Goal: Task Accomplishment & Management: Use online tool/utility

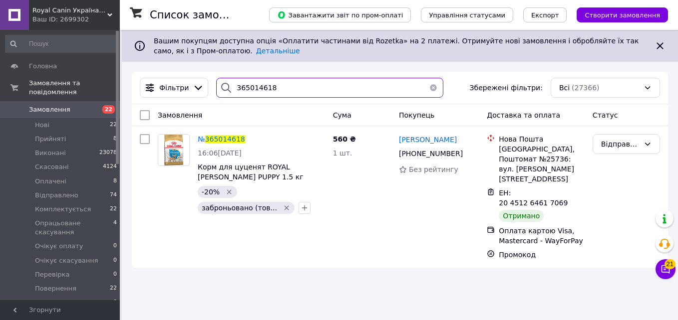
drag, startPoint x: 280, startPoint y: 83, endPoint x: 209, endPoint y: 92, distance: 71.9
click at [212, 92] on div "365014618" at bounding box center [329, 88] width 235 height 20
paste input "4700027UA"
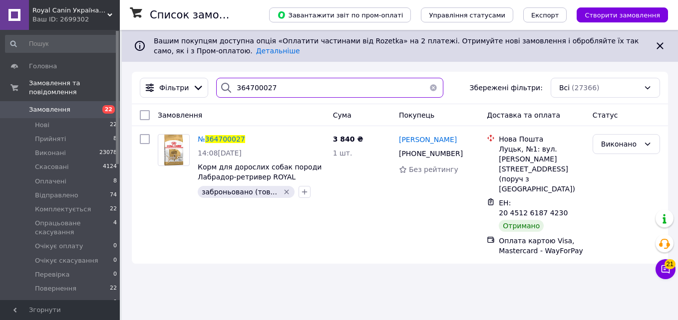
drag, startPoint x: 290, startPoint y: 90, endPoint x: 211, endPoint y: 93, distance: 79.9
click at [212, 93] on div "364700027" at bounding box center [329, 88] width 235 height 20
paste input "40785UA"
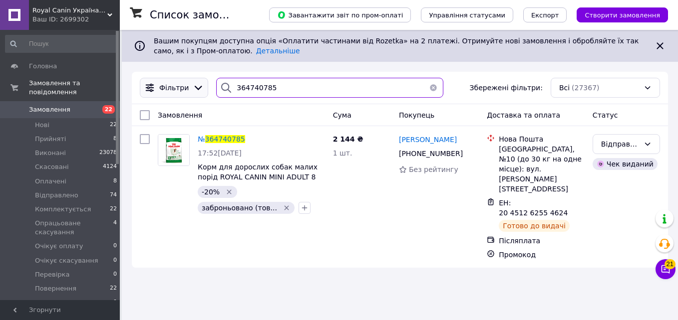
drag, startPoint x: 280, startPoint y: 90, endPoint x: 193, endPoint y: 94, distance: 87.9
click at [193, 94] on div "Фільтри 364740785 Збережені фільтри: Всі (27367)" at bounding box center [400, 88] width 528 height 20
paste input "5993UA"
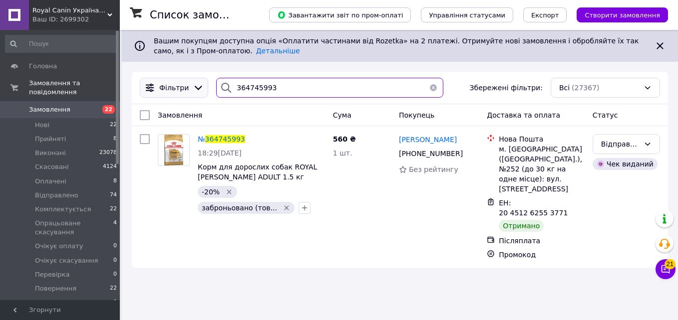
drag, startPoint x: 283, startPoint y: 92, endPoint x: 194, endPoint y: 88, distance: 89.9
click at [194, 88] on div "Фільтри 364745993 Збережені фільтри: Всі (27367)" at bounding box center [400, 88] width 528 height 20
paste input "62134UA"
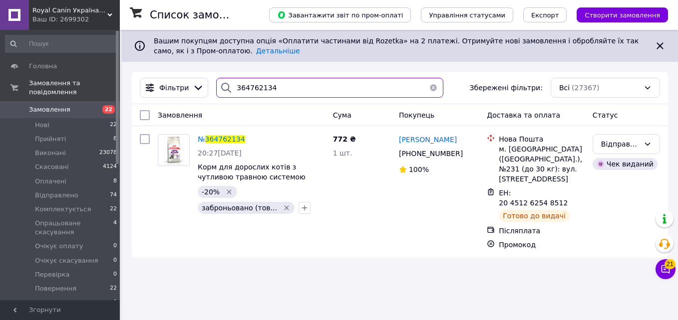
drag, startPoint x: 272, startPoint y: 92, endPoint x: 221, endPoint y: 96, distance: 51.5
click at [221, 96] on div "364762134" at bounding box center [329, 88] width 227 height 20
paste input "831037UA"
drag, startPoint x: 279, startPoint y: 91, endPoint x: 206, endPoint y: 95, distance: 73.0
click at [206, 95] on div "Фільтри 364831037 Збережені фільтри: Всі (27367)" at bounding box center [400, 88] width 528 height 20
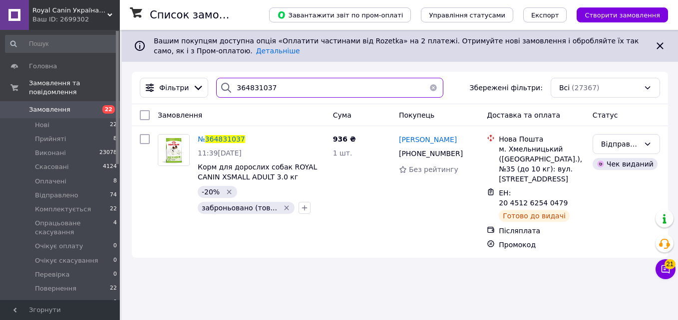
paste input "924837UA"
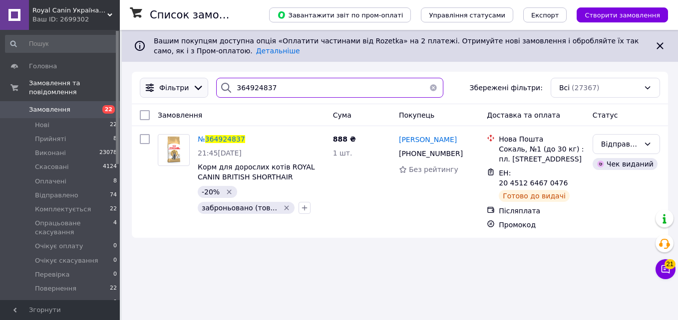
drag, startPoint x: 279, startPoint y: 86, endPoint x: 187, endPoint y: 91, distance: 92.9
click at [187, 91] on div "Фільтри 364924837 Збережені фільтри: Всі (27367)" at bounding box center [400, 88] width 528 height 20
paste input "61298UA"
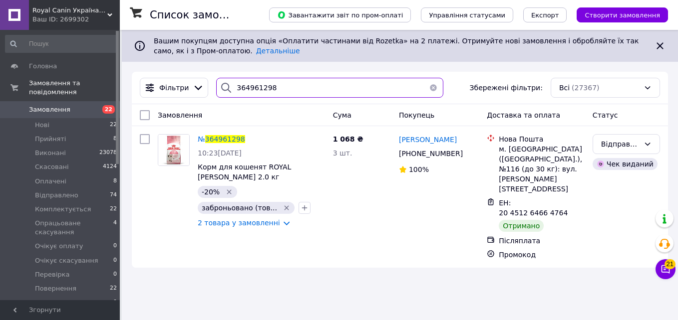
drag, startPoint x: 276, startPoint y: 87, endPoint x: 196, endPoint y: 99, distance: 81.7
click at [196, 99] on div "Фільтри 364961298 Збережені фільтри: Всі (27367)" at bounding box center [400, 88] width 536 height 32
paste input "87191UA"
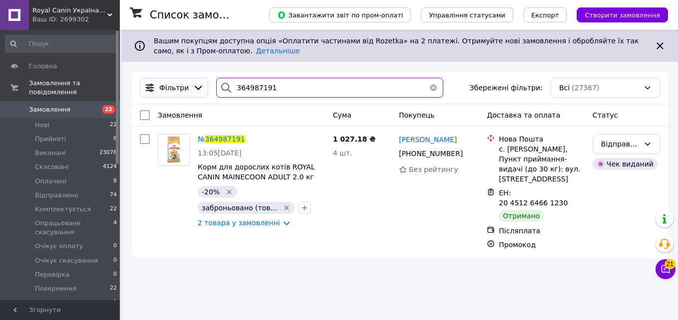
drag, startPoint x: 284, startPoint y: 89, endPoint x: 199, endPoint y: 97, distance: 85.7
click at [199, 97] on div "Фільтри 364987191 Збережені фільтри: Всі (27367)" at bounding box center [400, 88] width 528 height 20
paste input "98711UA"
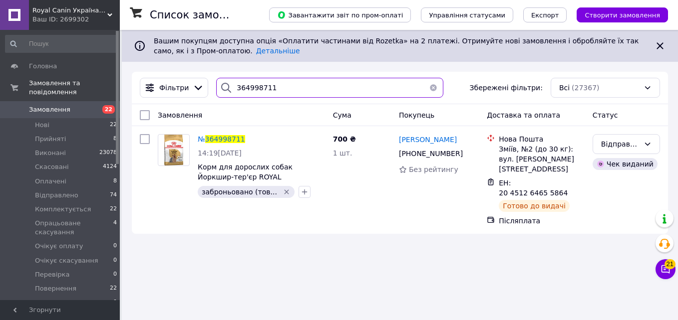
drag, startPoint x: 284, startPoint y: 85, endPoint x: 226, endPoint y: 91, distance: 59.2
click at [226, 91] on div "364998711" at bounding box center [329, 88] width 227 height 20
paste input "5029756UA"
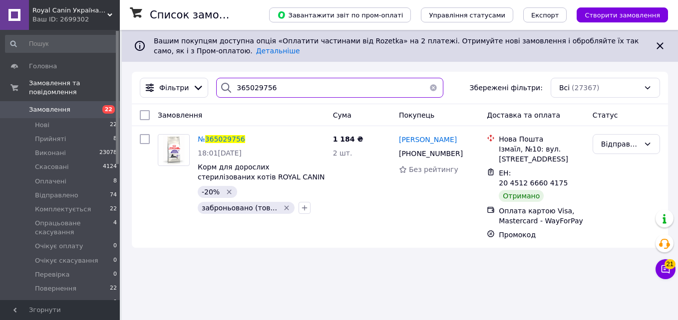
drag, startPoint x: 238, startPoint y: 100, endPoint x: 204, endPoint y: 108, distance: 35.0
click at [204, 108] on div "Фільтри 365029756 Збережені фільтри: Всі (27367) Замовлення Cума Покупець Доста…" at bounding box center [400, 160] width 536 height 176
paste input "49141UA"
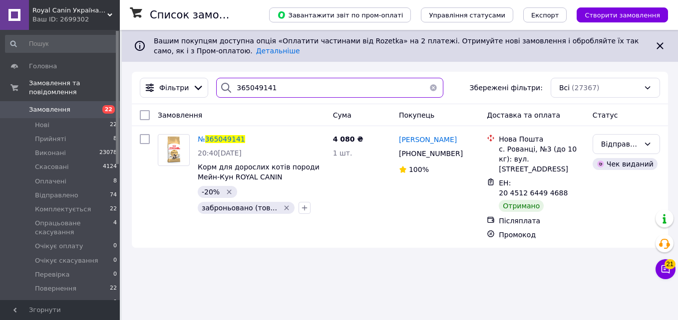
drag, startPoint x: 290, startPoint y: 90, endPoint x: 211, endPoint y: 91, distance: 78.8
click at [212, 91] on div "365049141" at bounding box center [329, 88] width 235 height 20
paste input "70018UA"
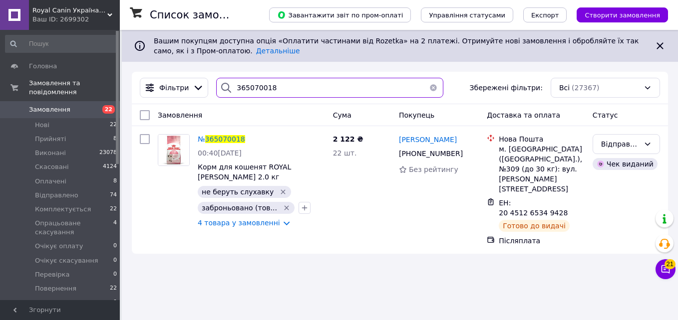
drag, startPoint x: 284, startPoint y: 94, endPoint x: 205, endPoint y: 86, distance: 79.2
click at [205, 86] on div "Фільтри 365070018 Збережені фільтри: Всі (27367)" at bounding box center [400, 88] width 528 height 20
paste input "UA"
drag, startPoint x: 278, startPoint y: 86, endPoint x: 195, endPoint y: 89, distance: 83.4
click at [195, 89] on div "Фільтри 365070018 Збережені фільтри: Всі (27367)" at bounding box center [400, 88] width 528 height 20
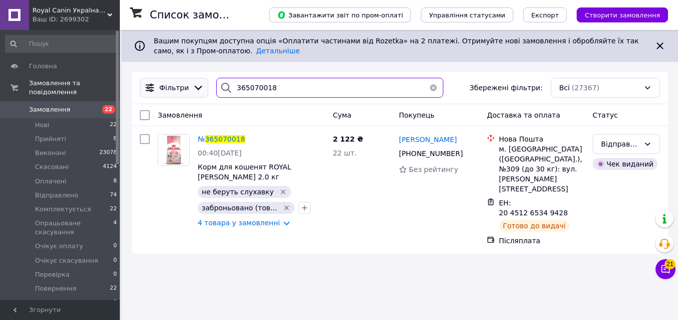
paste input "5867UA"
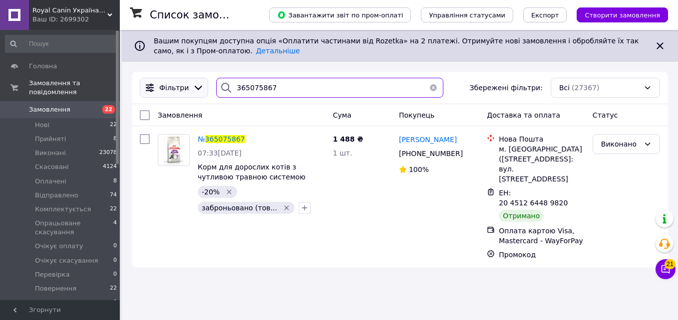
drag, startPoint x: 285, startPoint y: 91, endPoint x: 168, endPoint y: 84, distance: 117.5
click at [168, 84] on div "Фільтри 365075867 Збережені фільтри: Всі (27367)" at bounding box center [400, 88] width 528 height 20
paste input "6944UA"
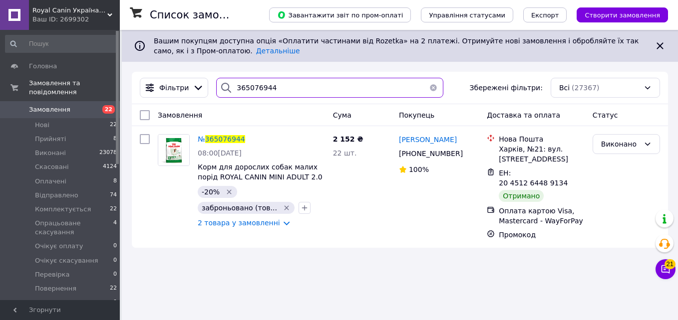
drag, startPoint x: 297, startPoint y: 87, endPoint x: 218, endPoint y: 96, distance: 79.8
click at [218, 96] on div "365076944" at bounding box center [329, 88] width 227 height 20
paste input "9093UA"
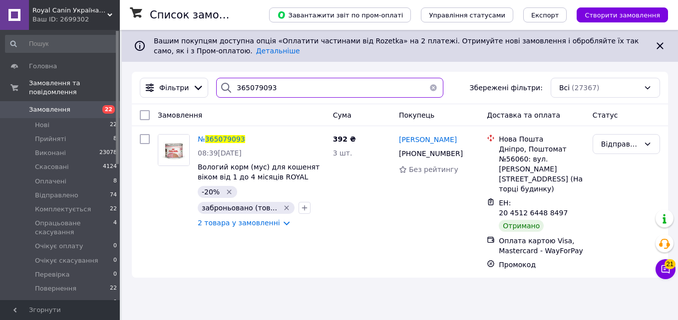
drag, startPoint x: 278, startPoint y: 92, endPoint x: 230, endPoint y: 100, distance: 49.1
click at [230, 100] on div "Фільтри 365079093 Збережені фільтри: Всі (27367)" at bounding box center [400, 88] width 536 height 32
paste input "421UA"
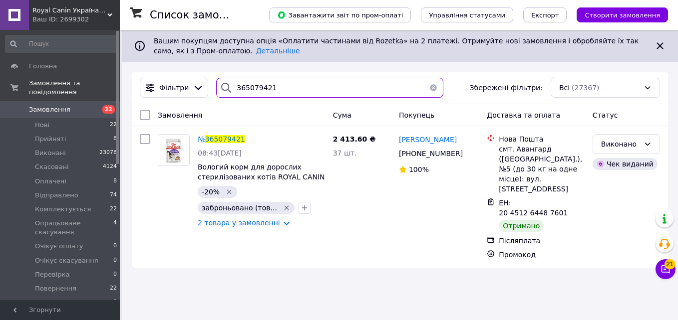
drag, startPoint x: 283, startPoint y: 91, endPoint x: 209, endPoint y: 103, distance: 75.2
click at [209, 103] on div "Фільтри 365079421 Збережені фільтри: Всі (27367)" at bounding box center [400, 88] width 536 height 32
paste input "82757UA"
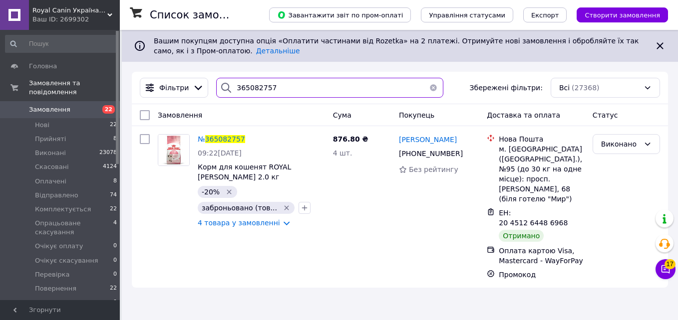
drag, startPoint x: 281, startPoint y: 83, endPoint x: 205, endPoint y: 92, distance: 76.4
click at [205, 92] on div "Фільтри 365082757 Збережені фільтри: Всі (27368)" at bounding box center [400, 88] width 528 height 20
paste input "4381UA"
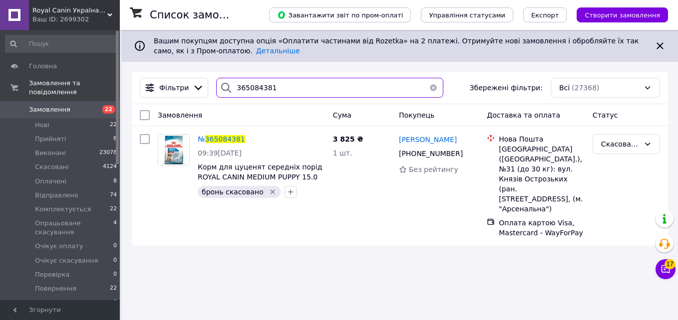
drag, startPoint x: 275, startPoint y: 85, endPoint x: 217, endPoint y: 99, distance: 60.0
click at [217, 99] on div "Фільтри 365084381 Збережені фільтри: Всі (27368)" at bounding box center [400, 88] width 536 height 32
paste input "5112UA"
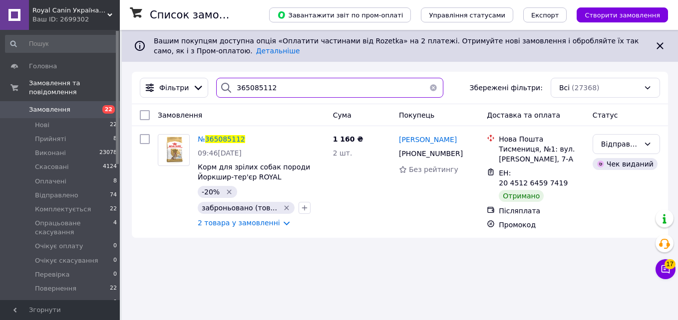
drag, startPoint x: 286, startPoint y: 84, endPoint x: 231, endPoint y: 89, distance: 55.6
click at [231, 89] on div "365085112" at bounding box center [329, 88] width 227 height 20
paste input "37UA"
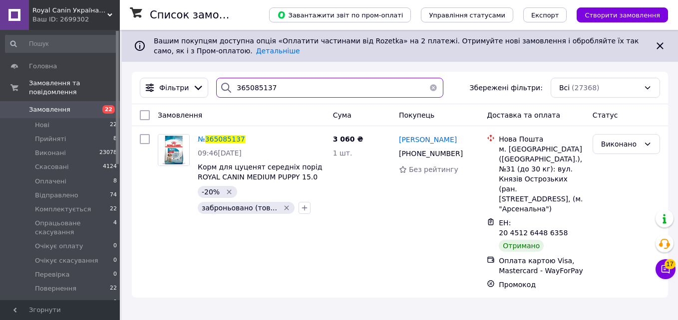
drag, startPoint x: 283, startPoint y: 89, endPoint x: 215, endPoint y: 90, distance: 67.9
click at [216, 90] on div "365085137" at bounding box center [329, 88] width 227 height 20
paste input "6896UA"
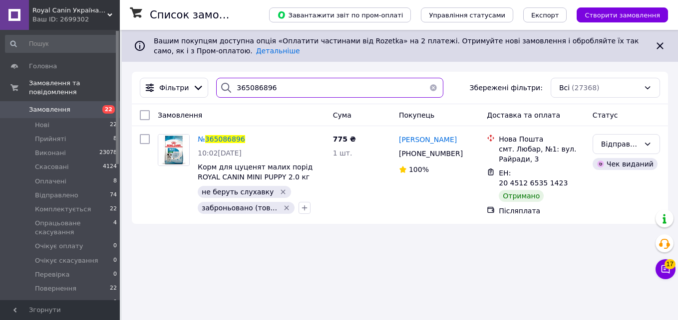
type input "365086896"
